Goal: Check status: Check status

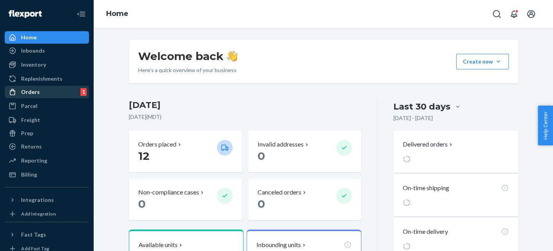
click at [31, 92] on div "Orders" at bounding box center [30, 92] width 19 height 8
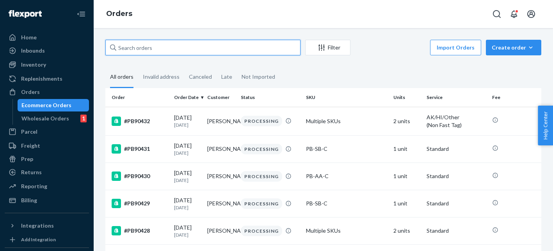
click at [159, 48] on input "text" at bounding box center [202, 48] width 195 height 16
paste input "RPZAJ3HIFNI6U"
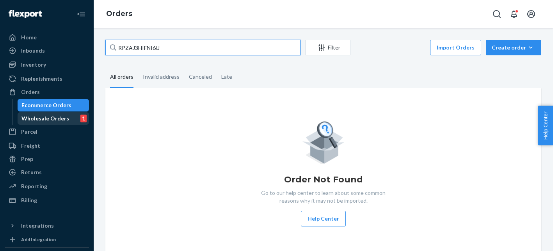
type input "RPZAJ3HIFNI6U"
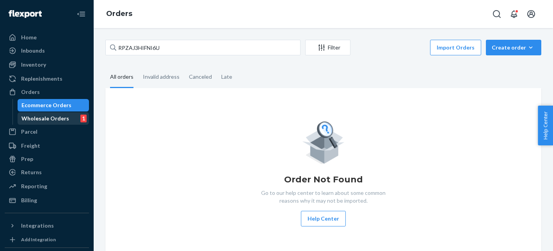
click at [50, 120] on div "Wholesale Orders" at bounding box center [45, 119] width 48 height 8
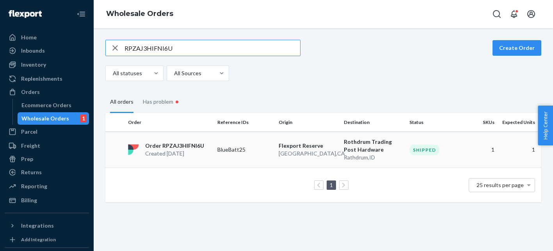
type input "RPZAJ3HIFNI6U"
click at [194, 150] on p "Created [DATE]" at bounding box center [174, 154] width 59 height 8
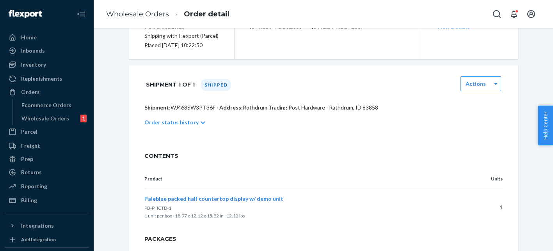
scroll to position [164, 0]
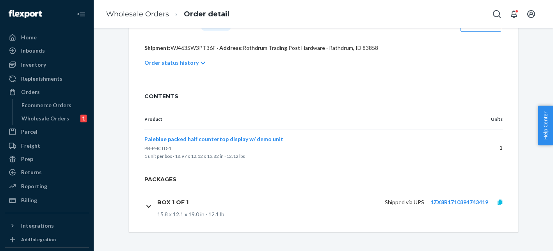
click at [501, 201] on icon at bounding box center [500, 202] width 5 height 5
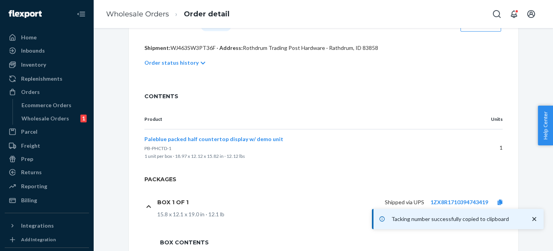
click at [339, 25] on div "Wholesale Orders Order detail" at bounding box center [324, 14] width 460 height 28
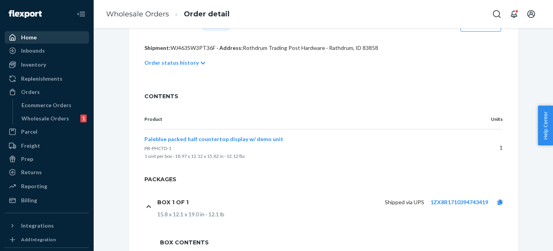
click at [26, 38] on div "Home" at bounding box center [29, 38] width 16 height 8
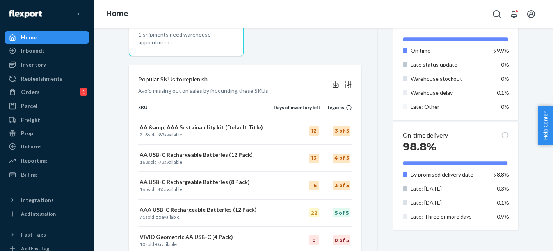
scroll to position [406, 0]
